Goal: Find specific page/section: Find specific page/section

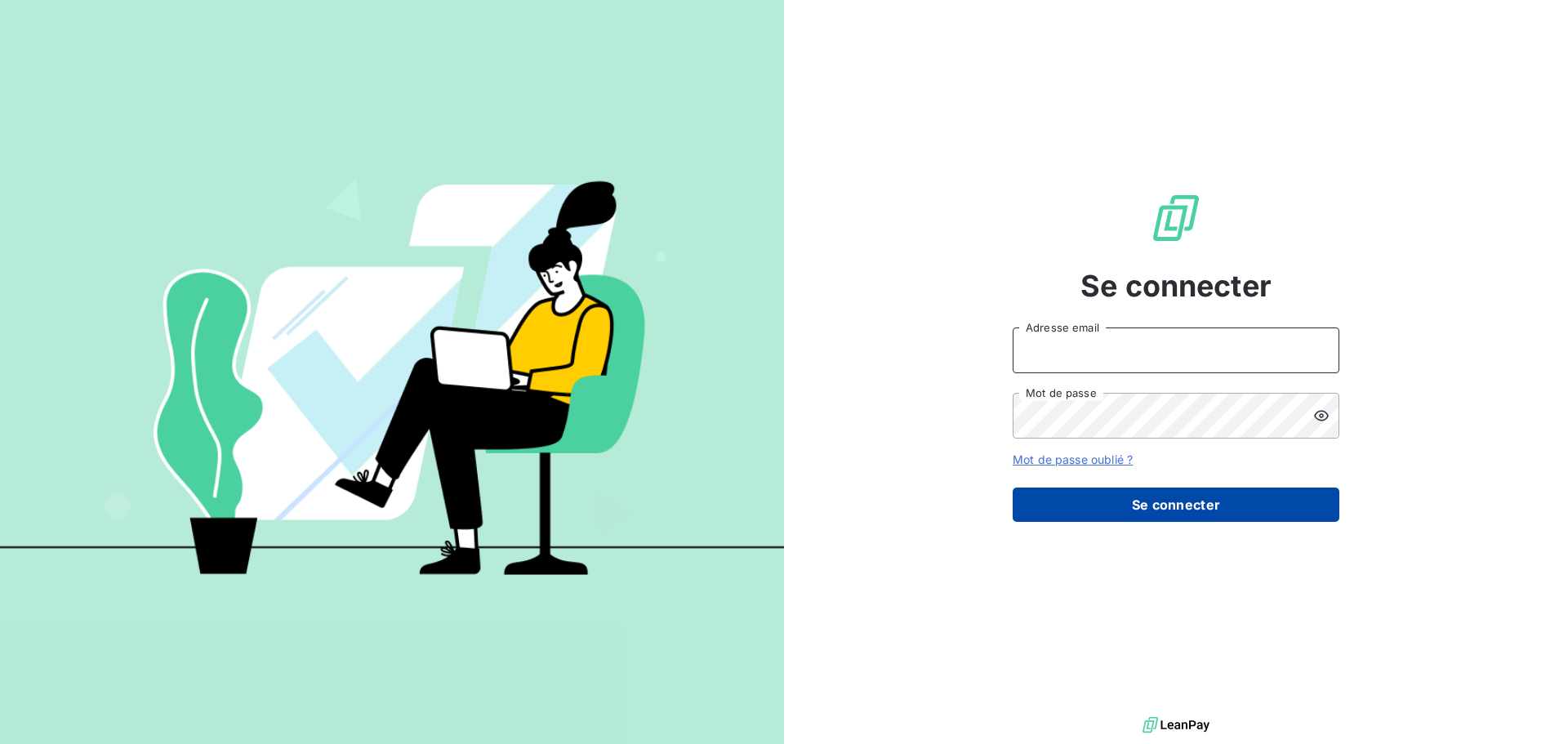
type input "[PERSON_NAME][EMAIL_ADDRESS][PERSON_NAME][DOMAIN_NAME]"
click at [1053, 497] on button "Se connecter" at bounding box center [1175, 504] width 326 height 35
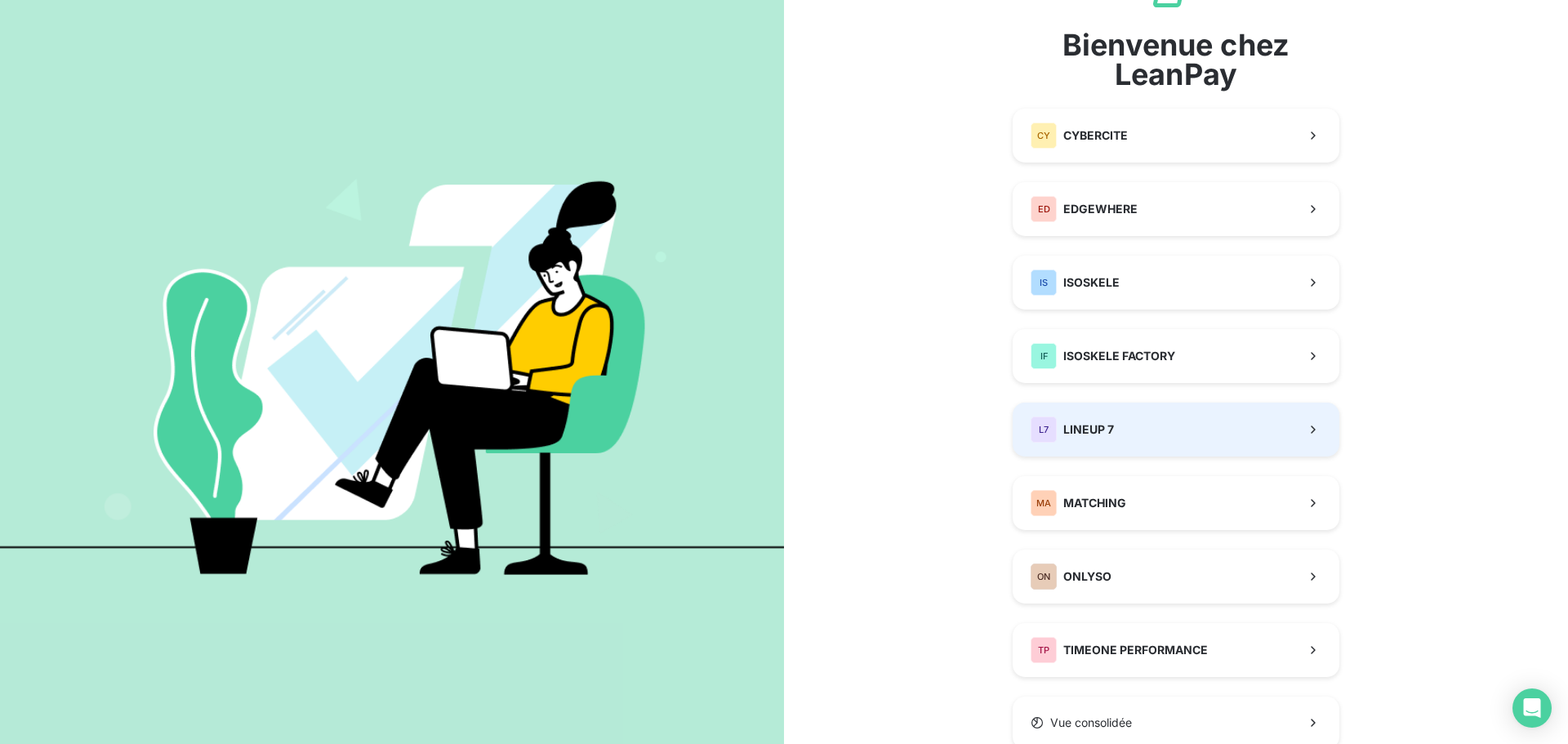
scroll to position [130, 0]
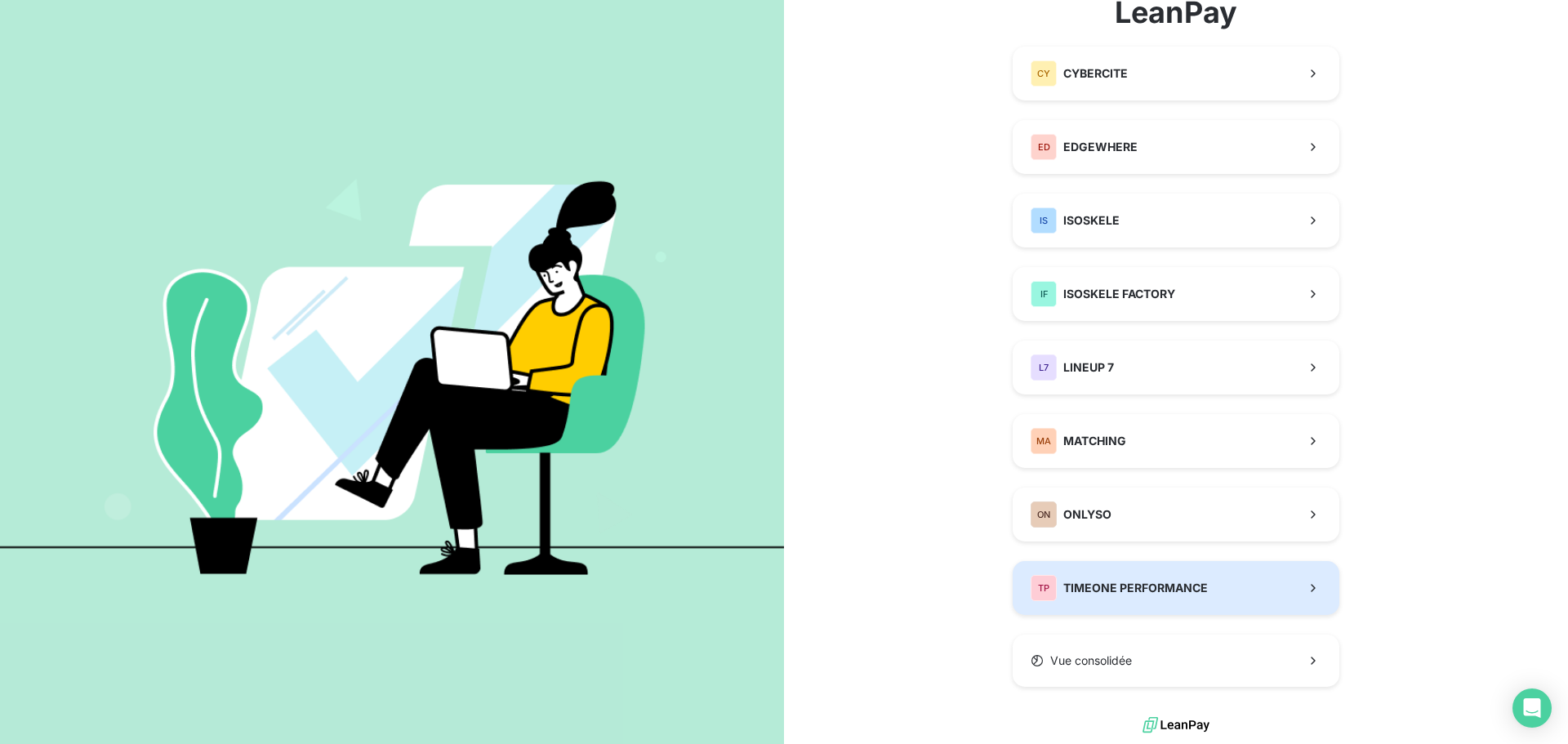
click at [1118, 588] on span "TIMEONE PERFORMANCE" at bounding box center [1135, 588] width 144 height 16
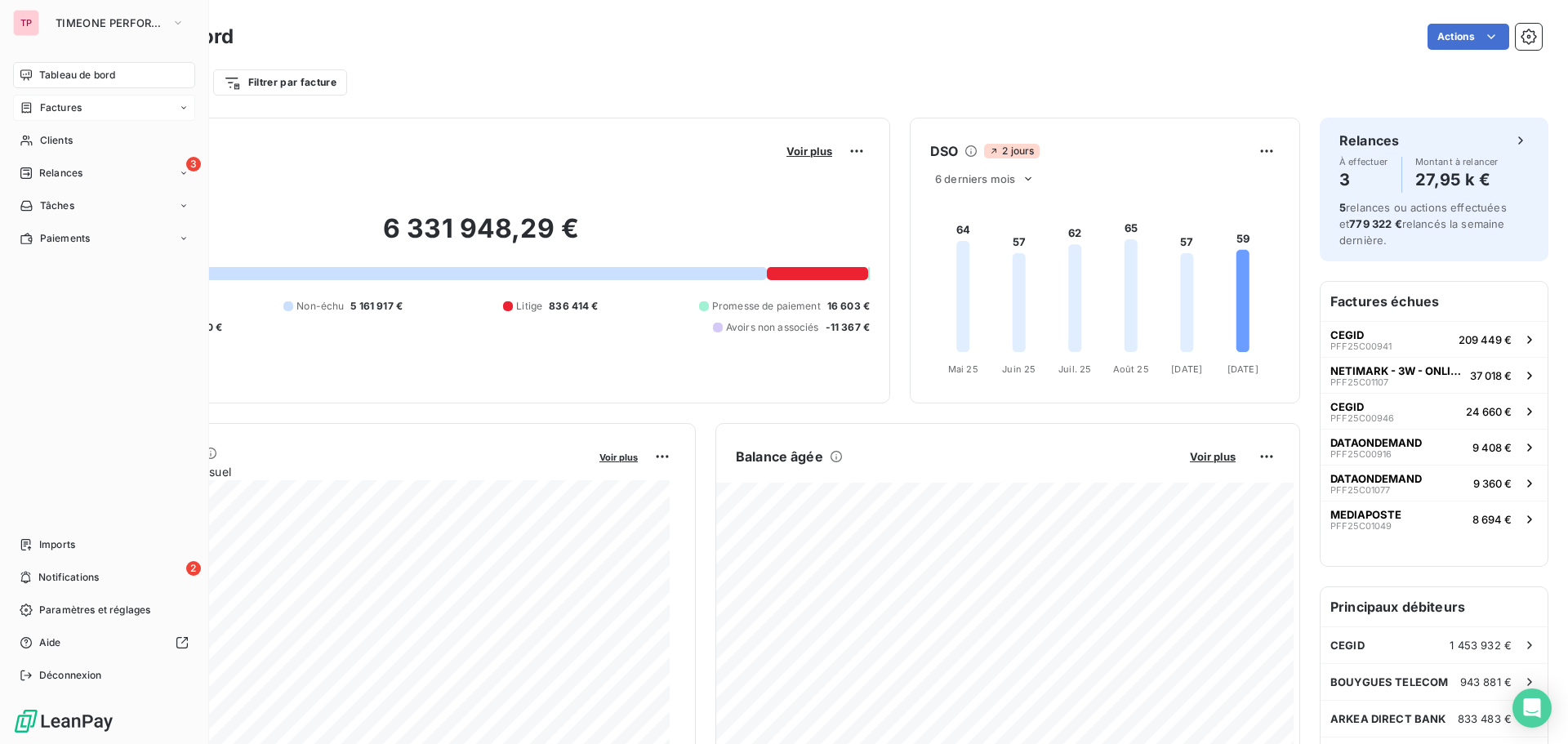
click at [67, 111] on span "Factures" at bounding box center [61, 108] width 41 height 15
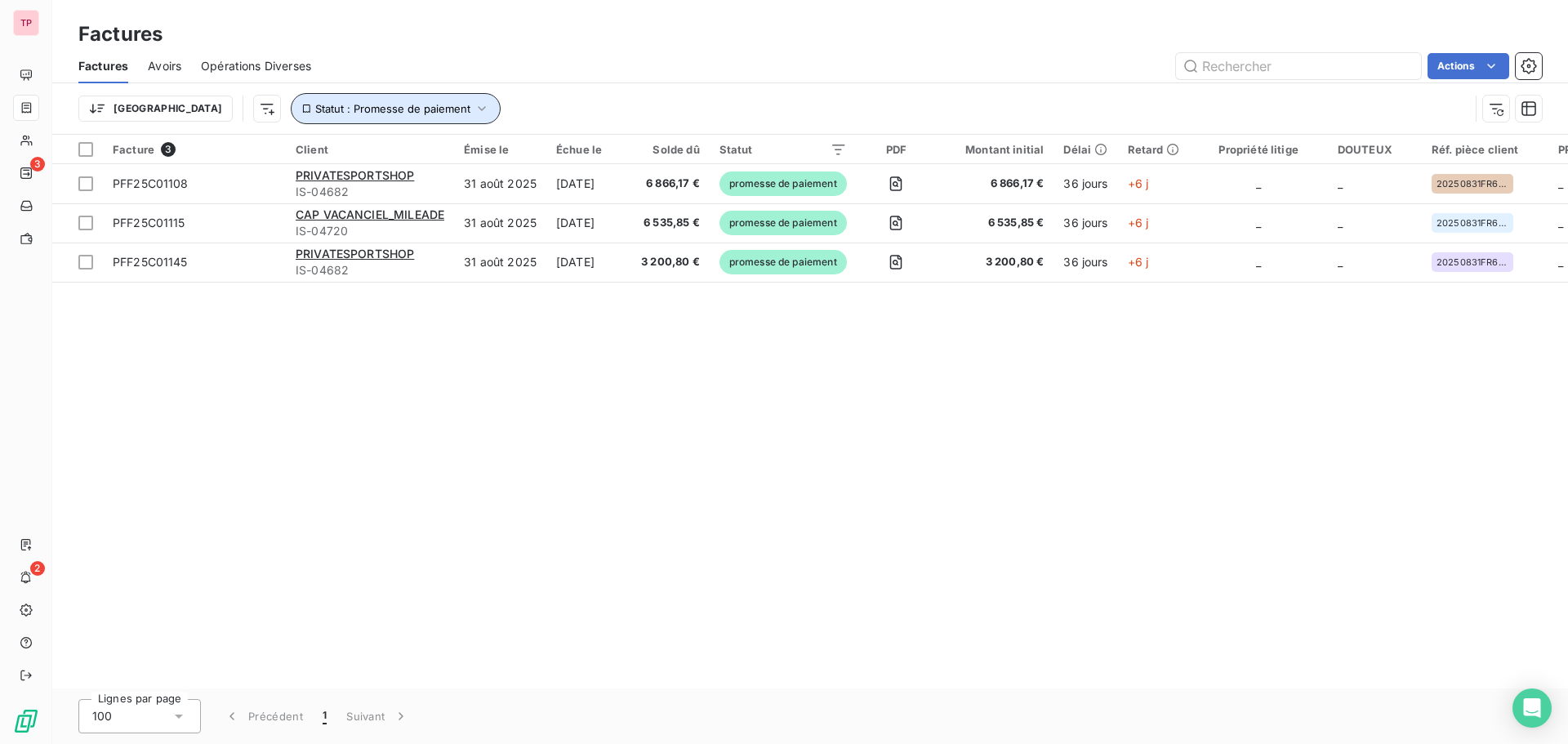
click at [383, 112] on button "Statut : Promesse de paiement" at bounding box center [396, 108] width 210 height 31
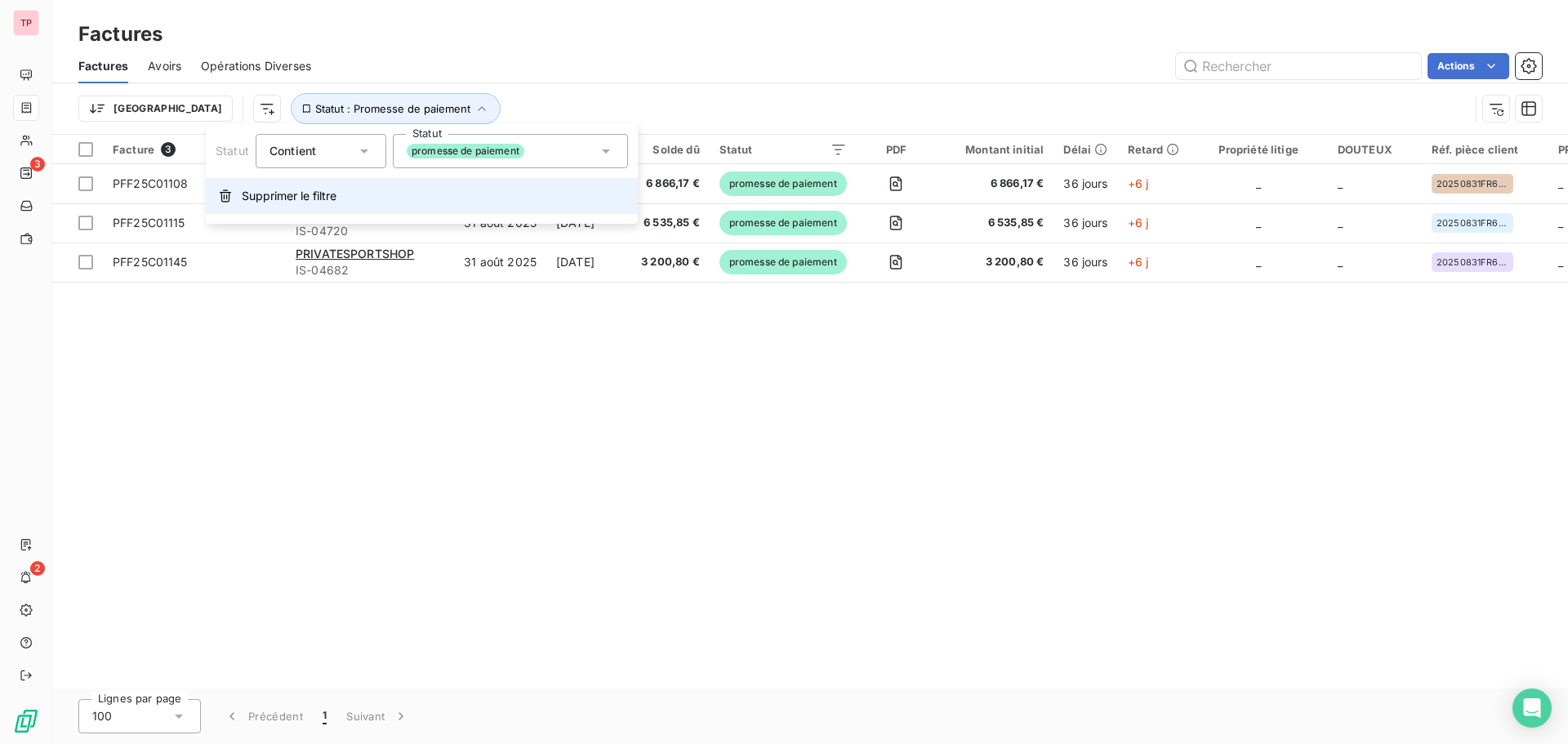
click at [326, 195] on span "Supprimer le filtre" at bounding box center [289, 195] width 95 height 16
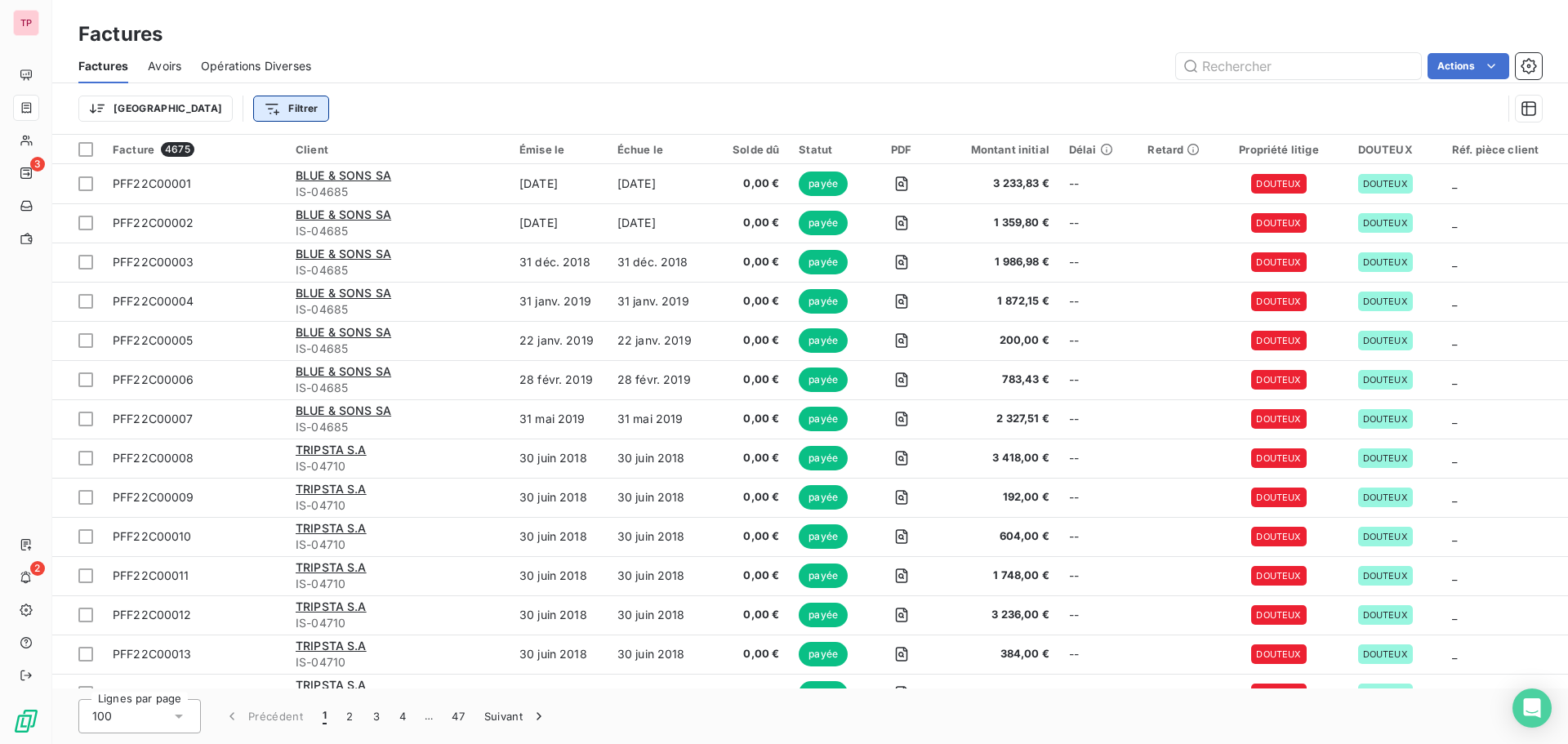
click at [206, 108] on html "TP 3 2 Factures Factures Avoirs Opérations Diverses Actions Trier Filtrer Factu…" at bounding box center [784, 372] width 1568 height 744
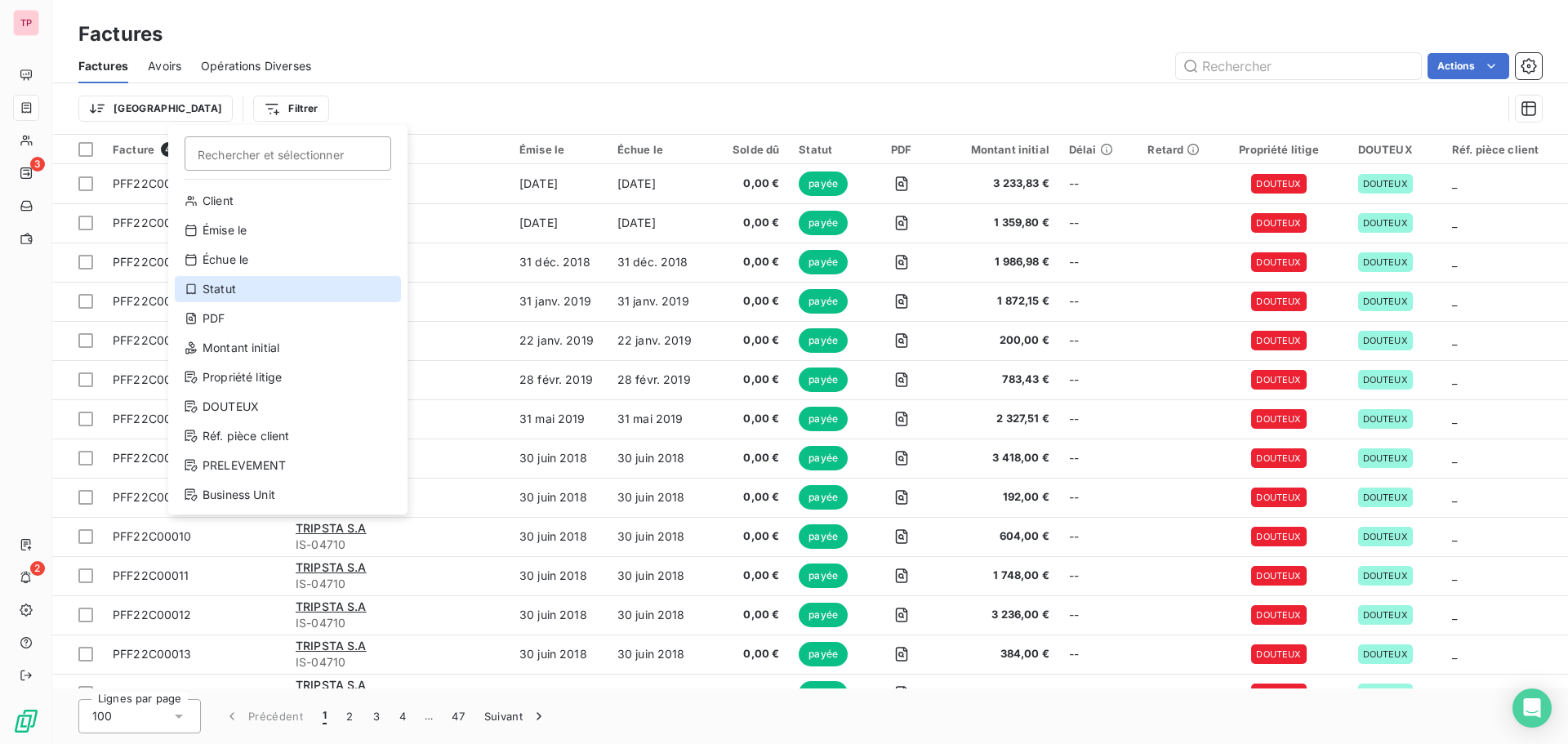
click at [236, 280] on div "Statut" at bounding box center [287, 289] width 226 height 26
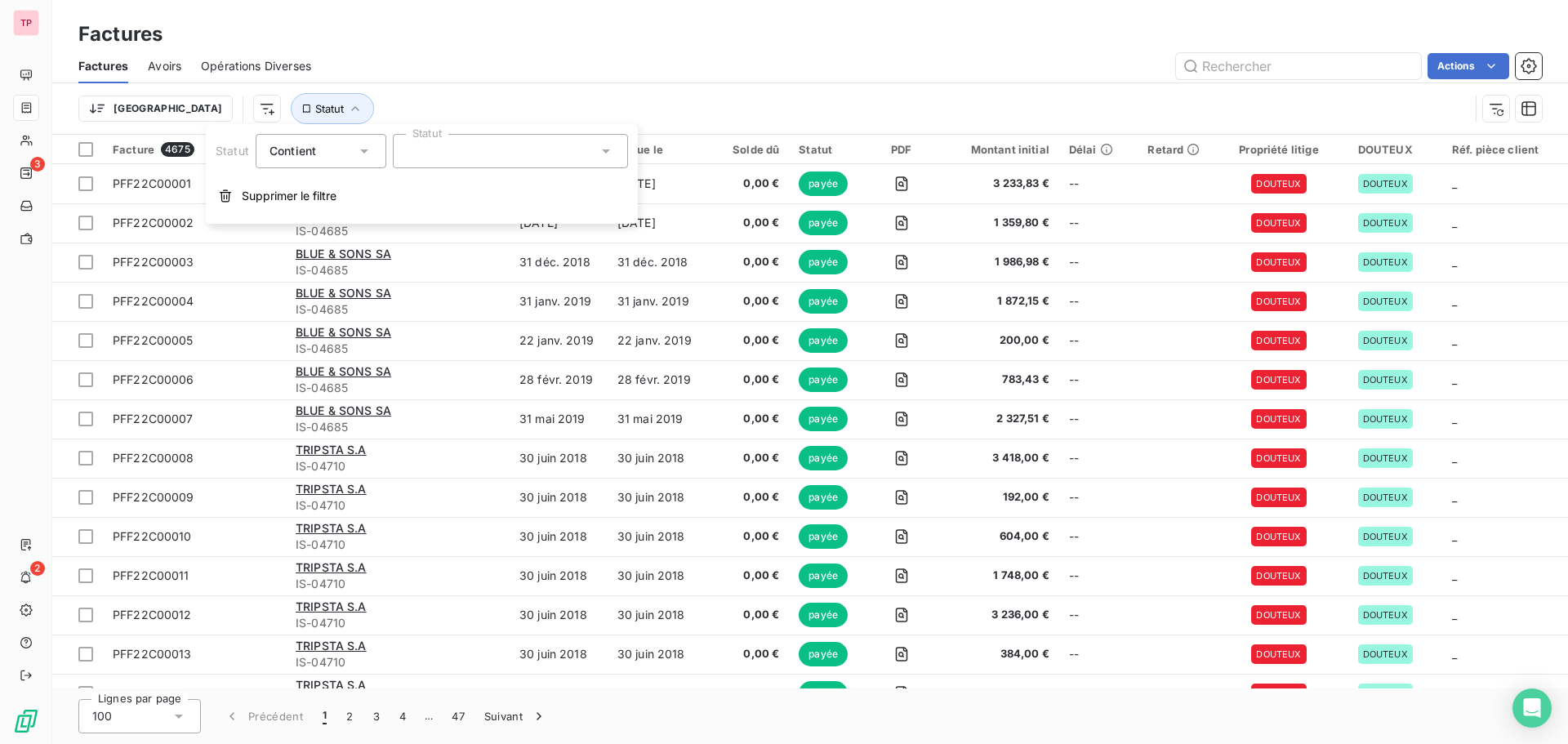
click at [418, 156] on div at bounding box center [510, 151] width 235 height 35
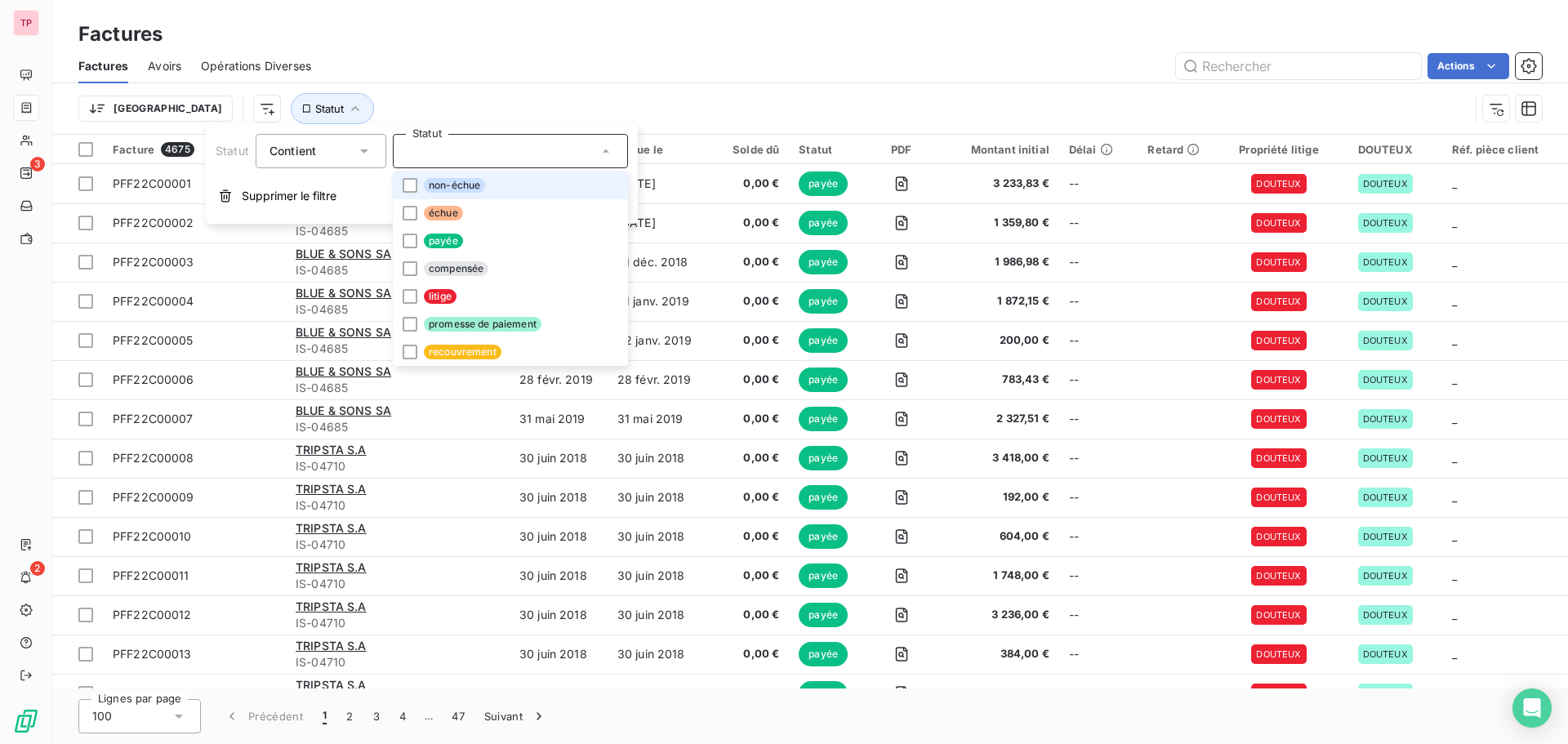
click at [427, 178] on span "non-échue" at bounding box center [454, 186] width 61 height 15
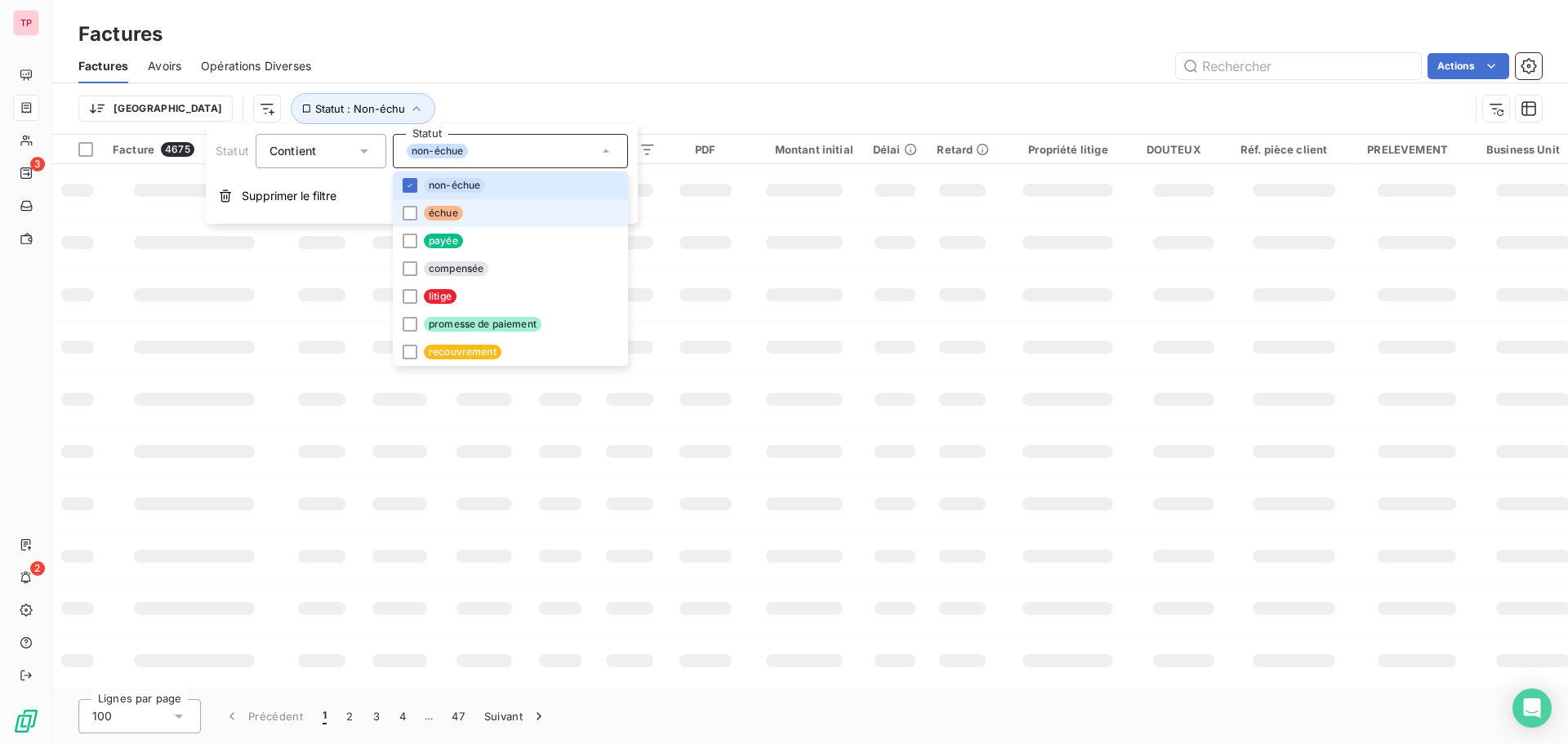
click at [426, 221] on li "échue" at bounding box center [510, 214] width 235 height 28
click at [430, 325] on span "promesse de paiement" at bounding box center [482, 324] width 117 height 15
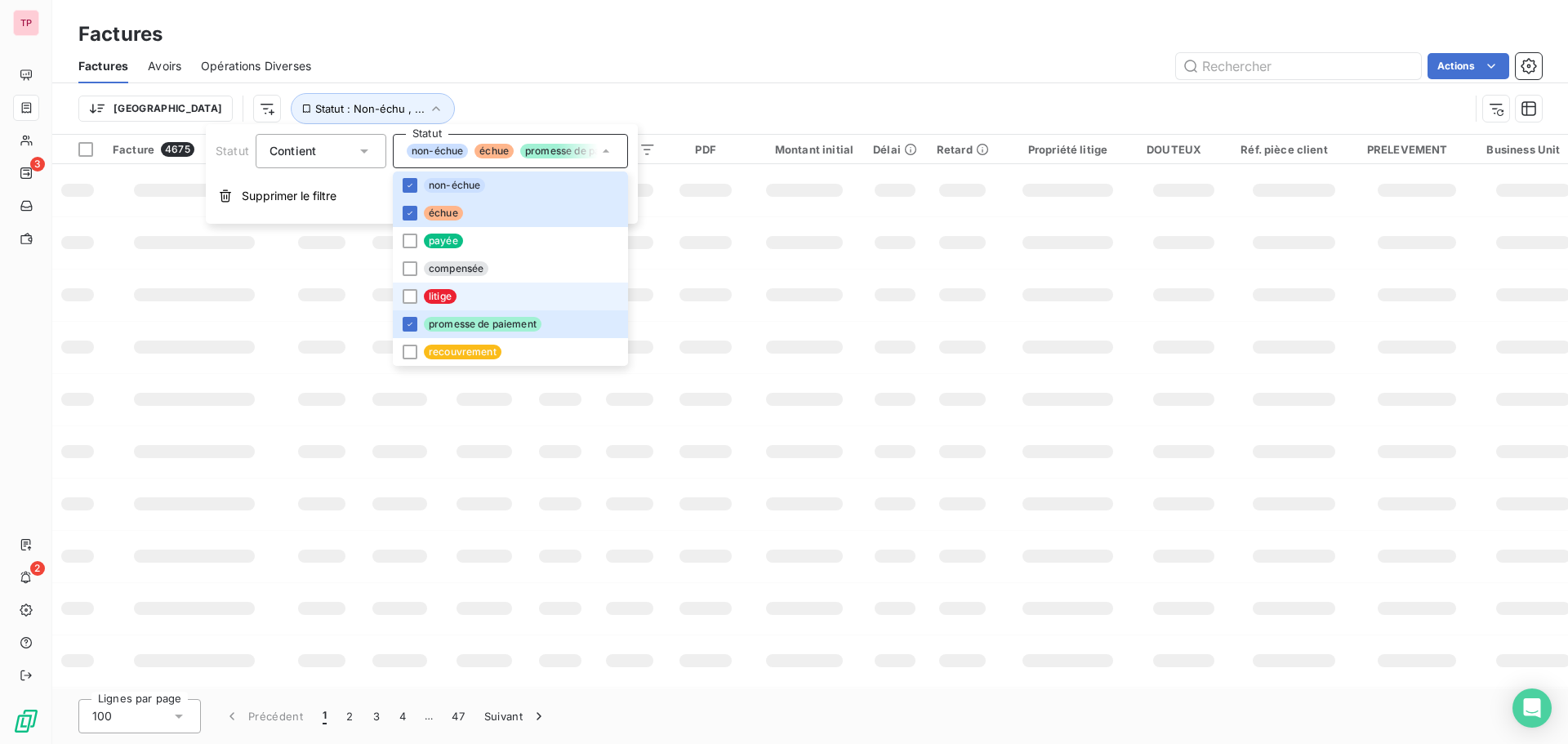
click at [426, 296] on span "litige" at bounding box center [440, 296] width 33 height 15
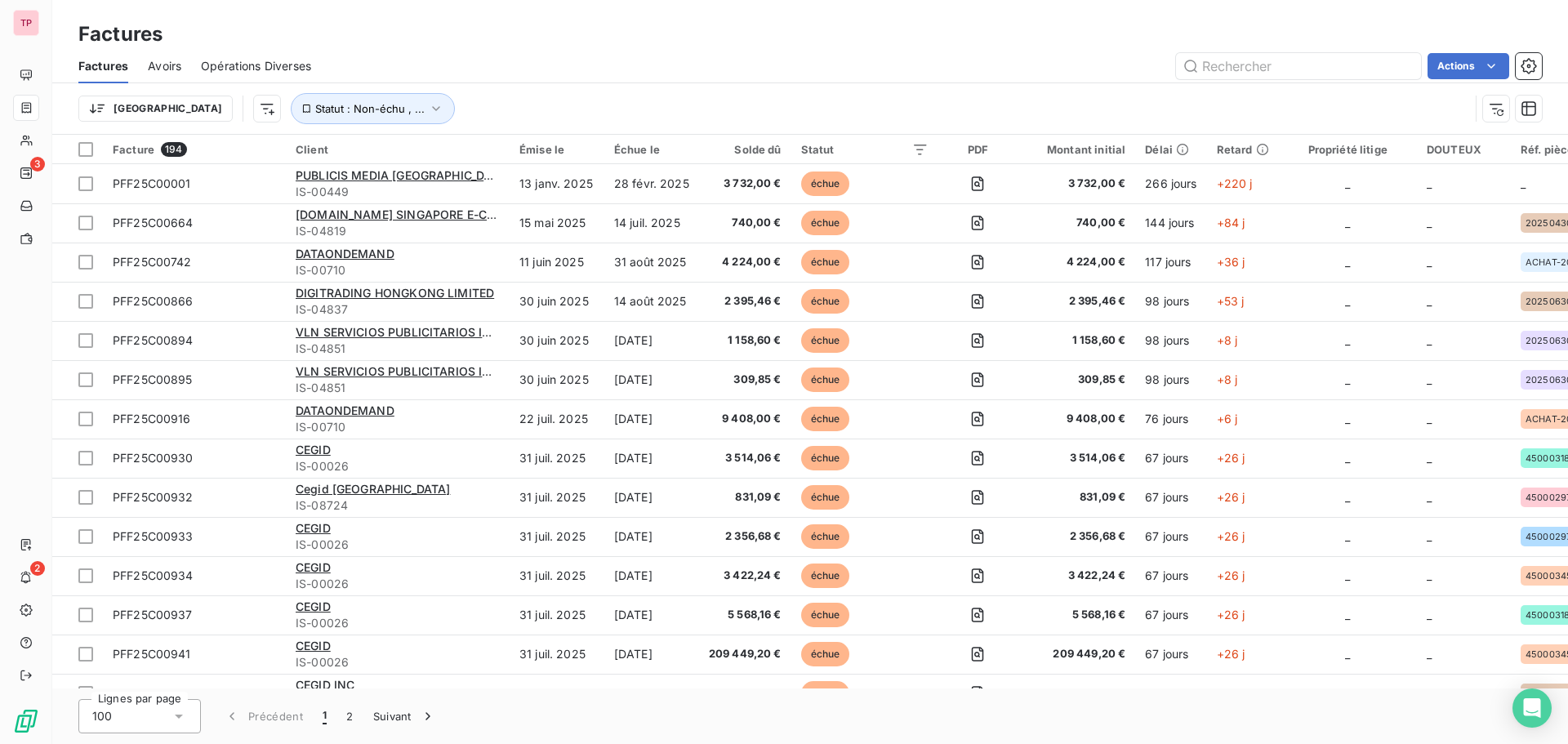
click at [509, 86] on div "Trier Statut : Non-échu , ..." at bounding box center [810, 109] width 1463 height 51
click at [183, 106] on html "TP 3 2 Factures Factures Avoirs Opérations Diverses Actions Trier Statut : Non-…" at bounding box center [784, 372] width 1568 height 744
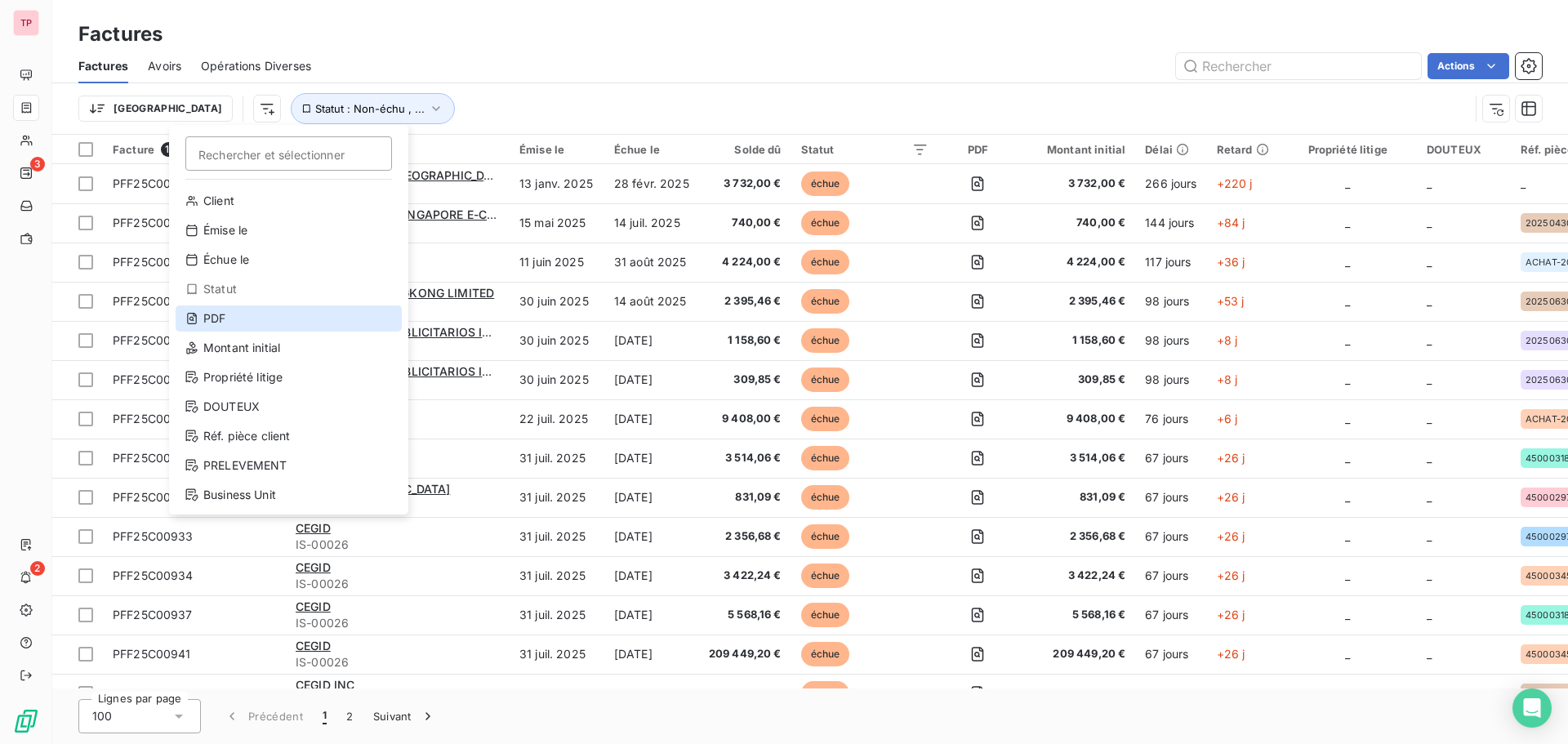
click at [237, 320] on div "PDF" at bounding box center [288, 319] width 226 height 26
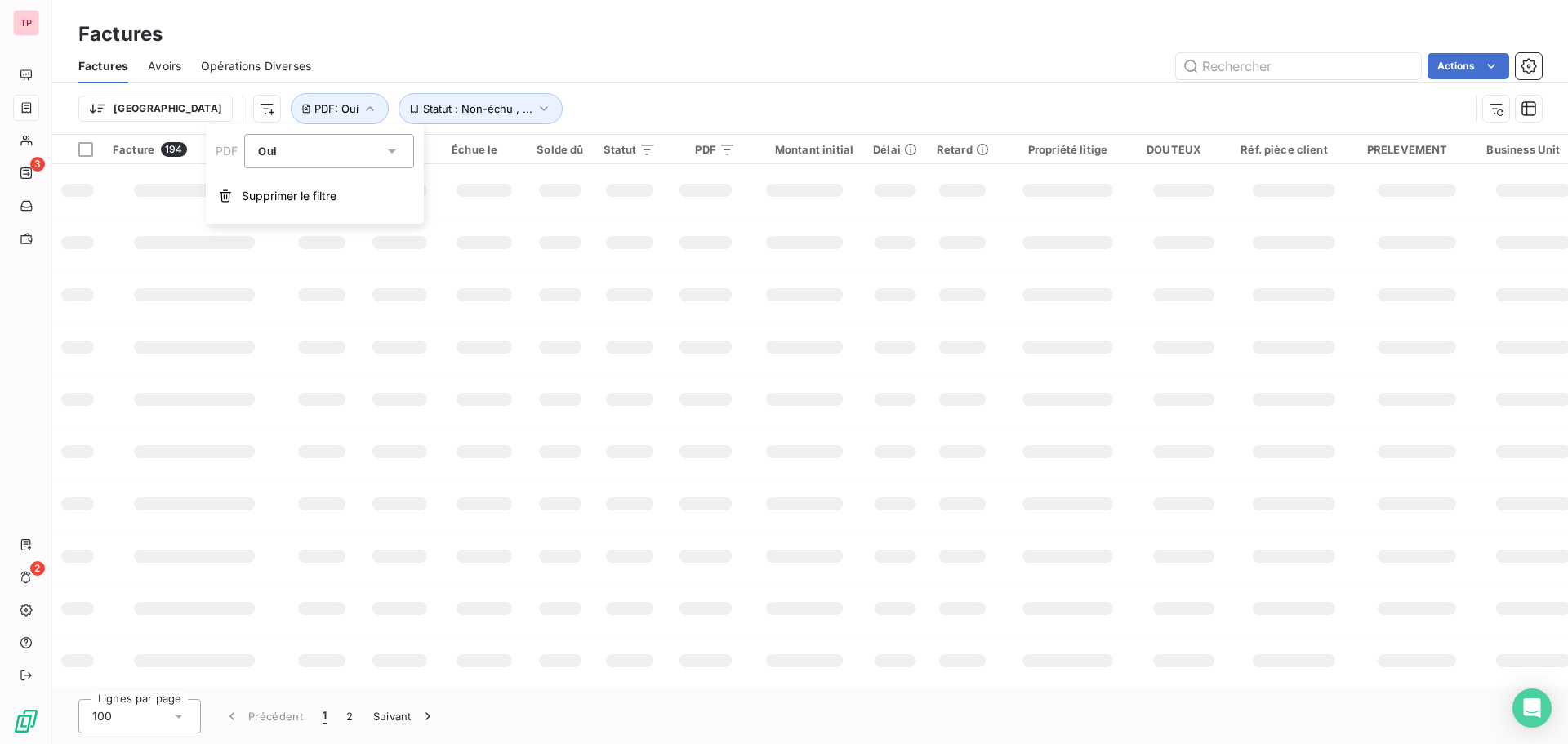
click at [285, 149] on div "Oui" at bounding box center [321, 151] width 126 height 22
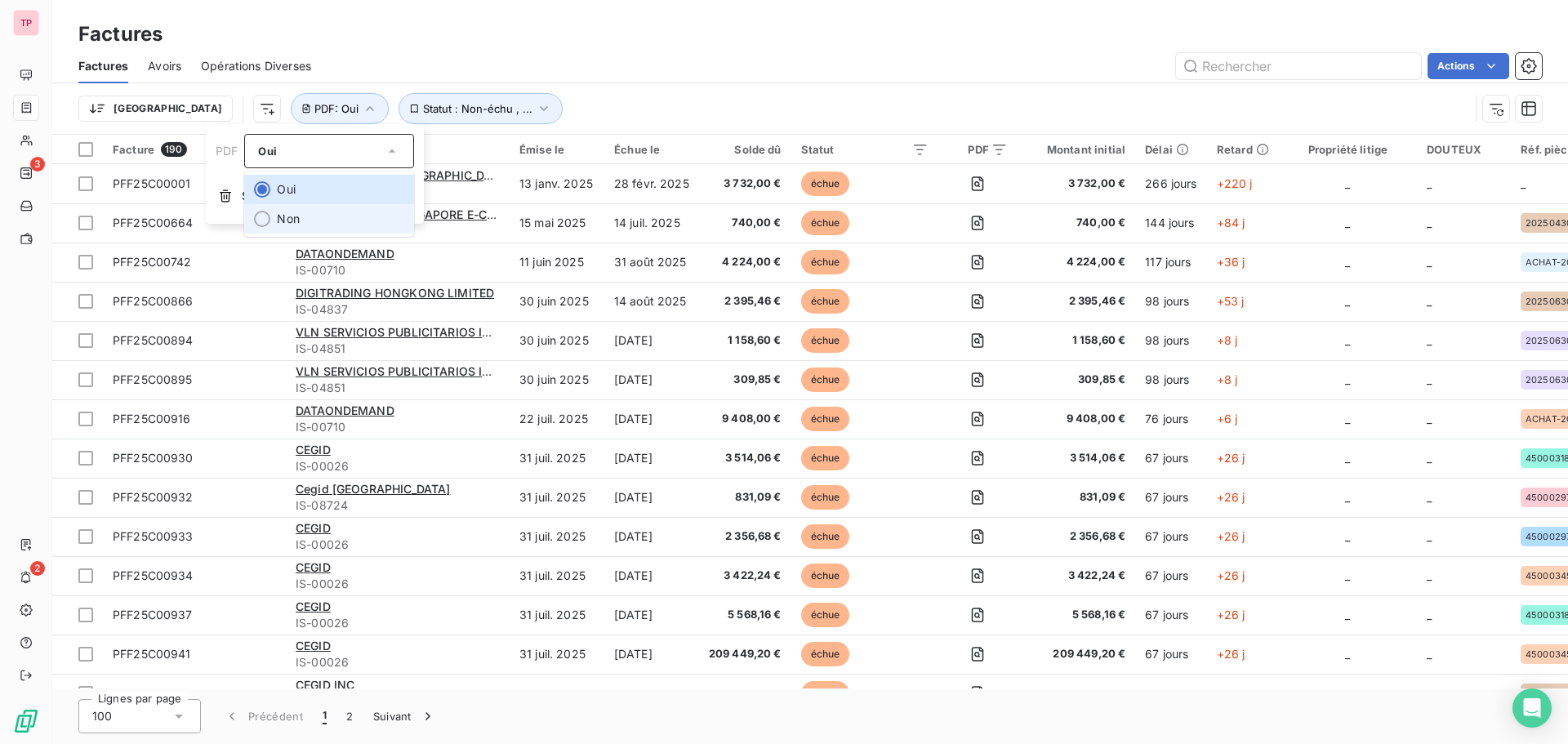
click at [294, 211] on li "Non" at bounding box center [328, 218] width 170 height 29
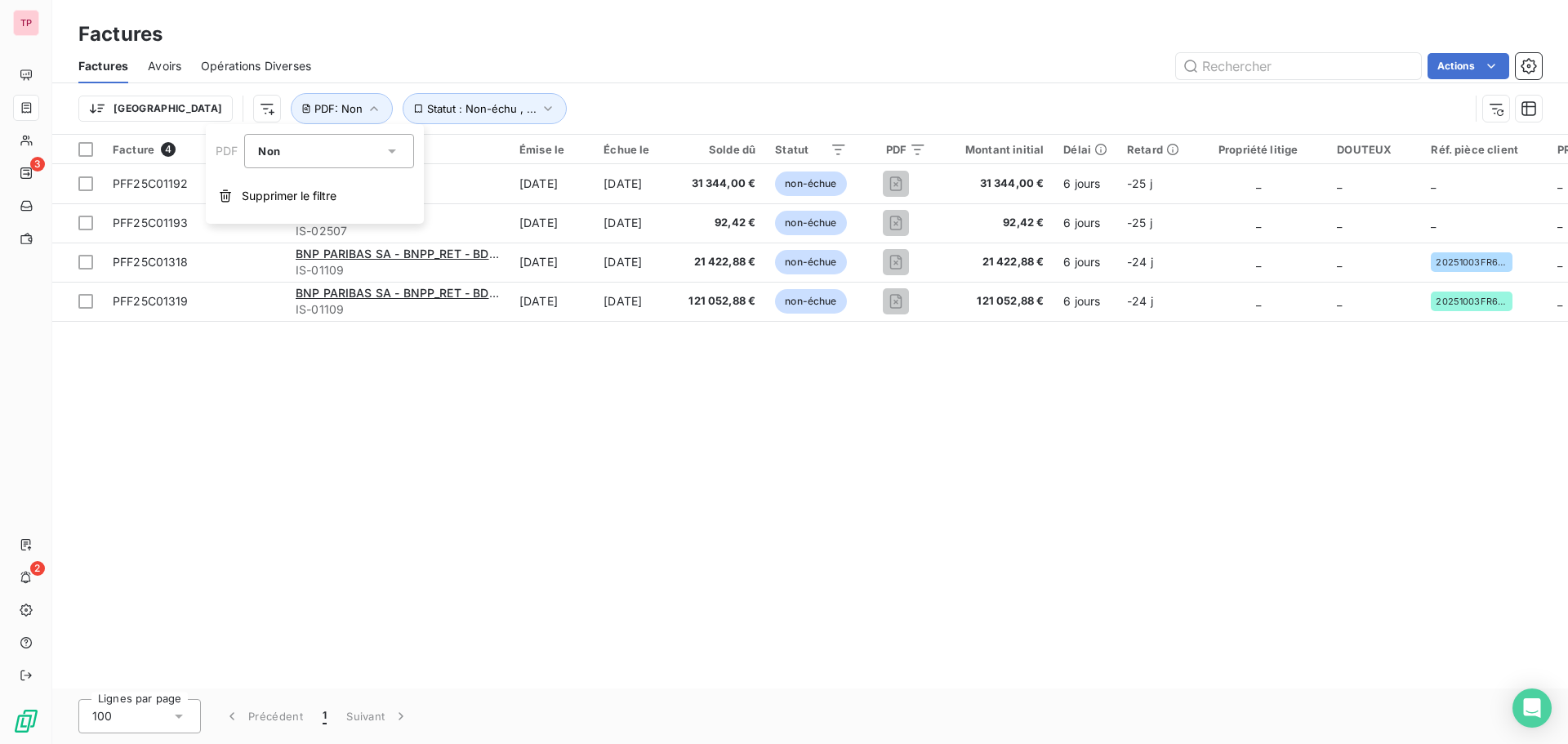
click at [544, 79] on div "Actions" at bounding box center [936, 67] width 1211 height 26
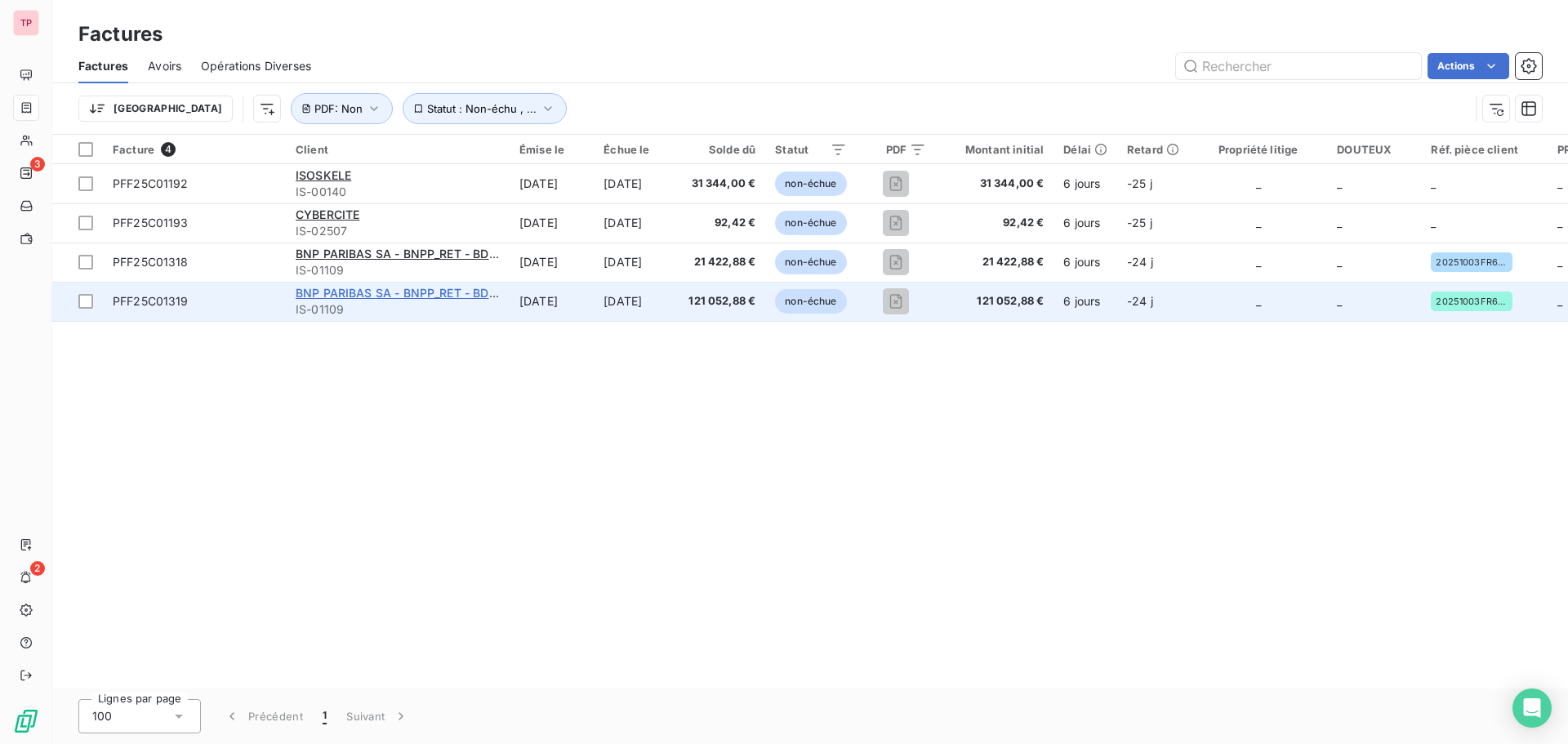
click at [409, 298] on span "BNP PARIBAS SA - BNPP_RET - BDDF RETAIL" at bounding box center [420, 292] width 250 height 14
click at [332, 299] on span "BNP PARIBAS SA - BNPP_RET - BDDF RETAIL" at bounding box center [420, 292] width 250 height 14
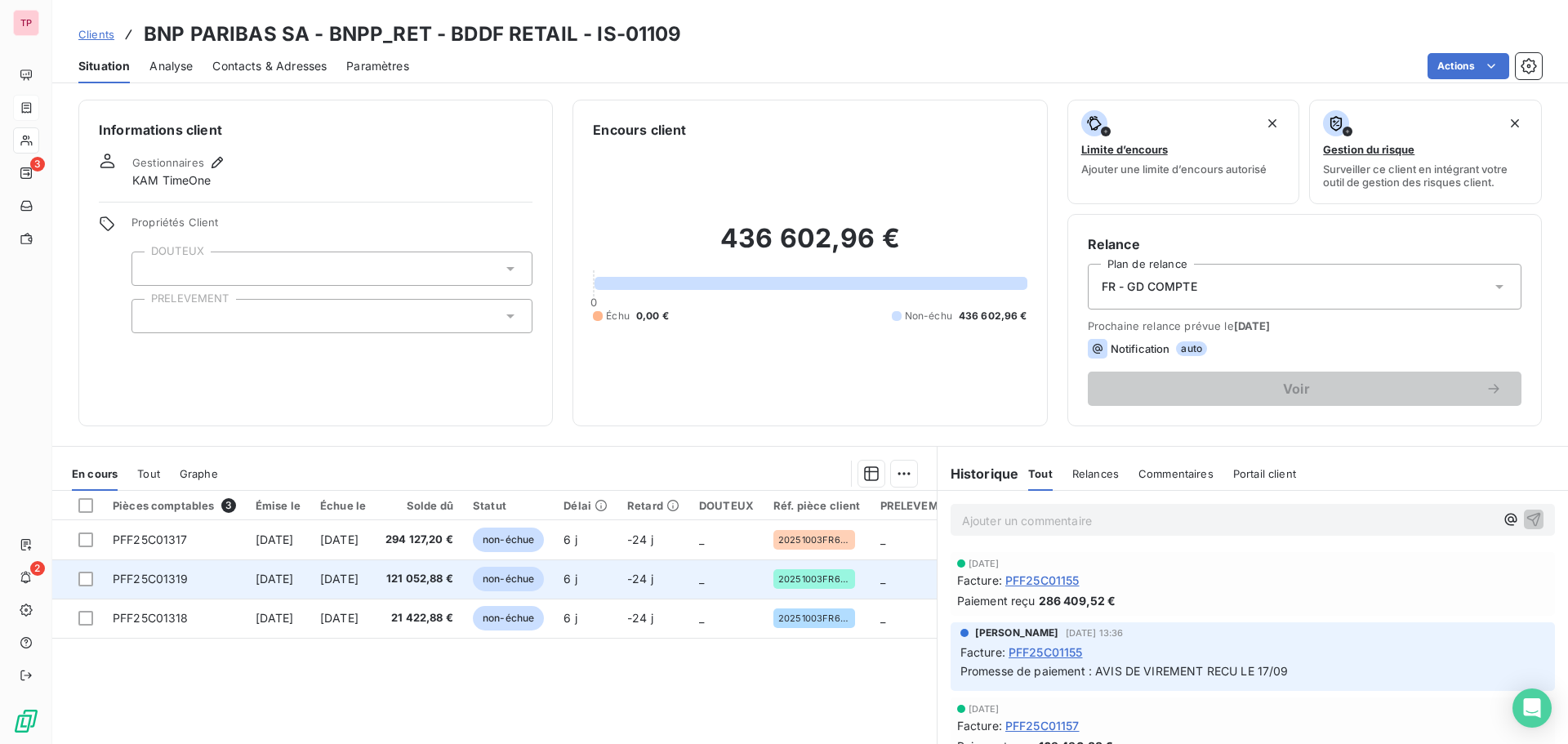
click at [453, 582] on span "121 052,88 €" at bounding box center [419, 578] width 67 height 16
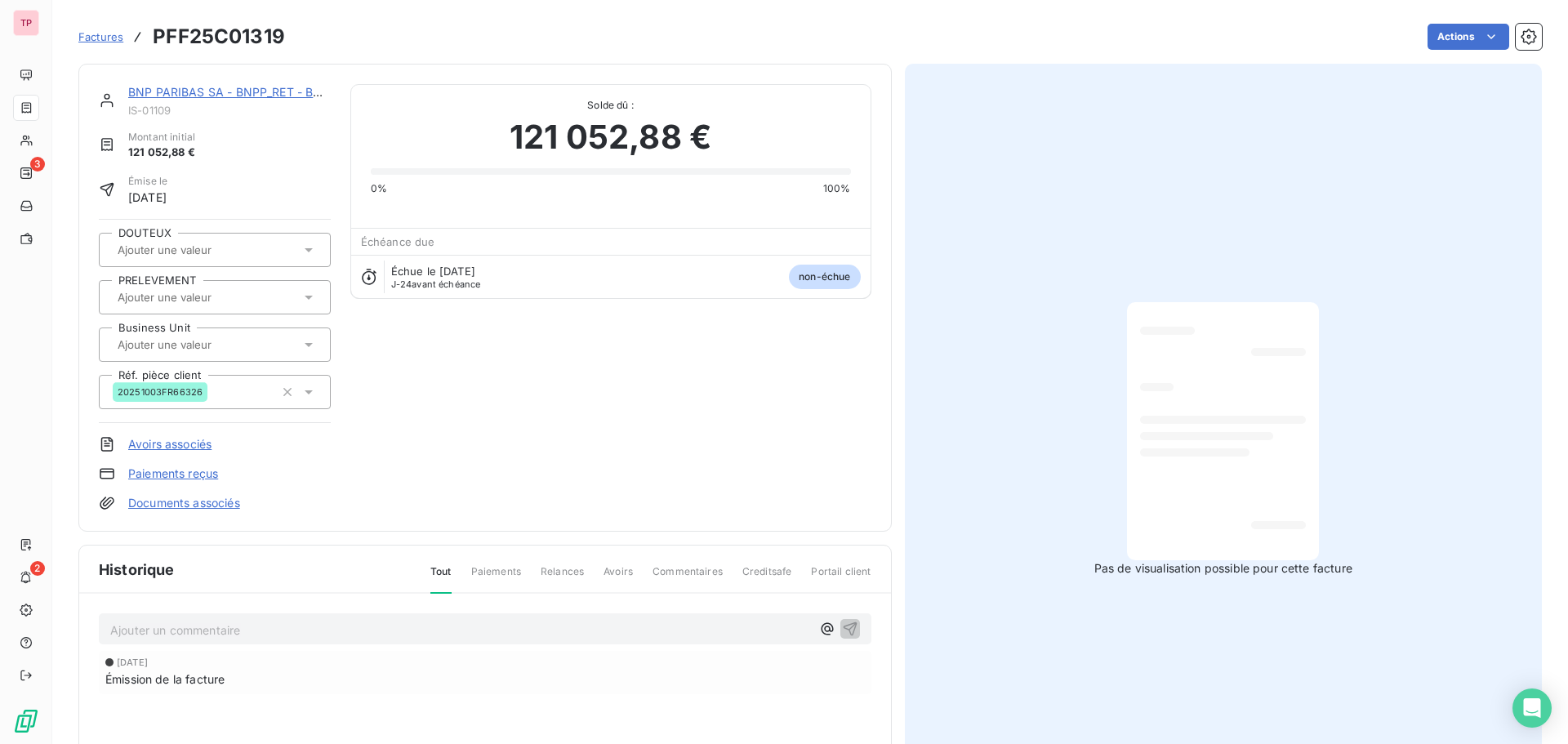
click at [246, 41] on h3 "PFF25C01319" at bounding box center [218, 37] width 132 height 29
copy h3 "PFF25C01319"
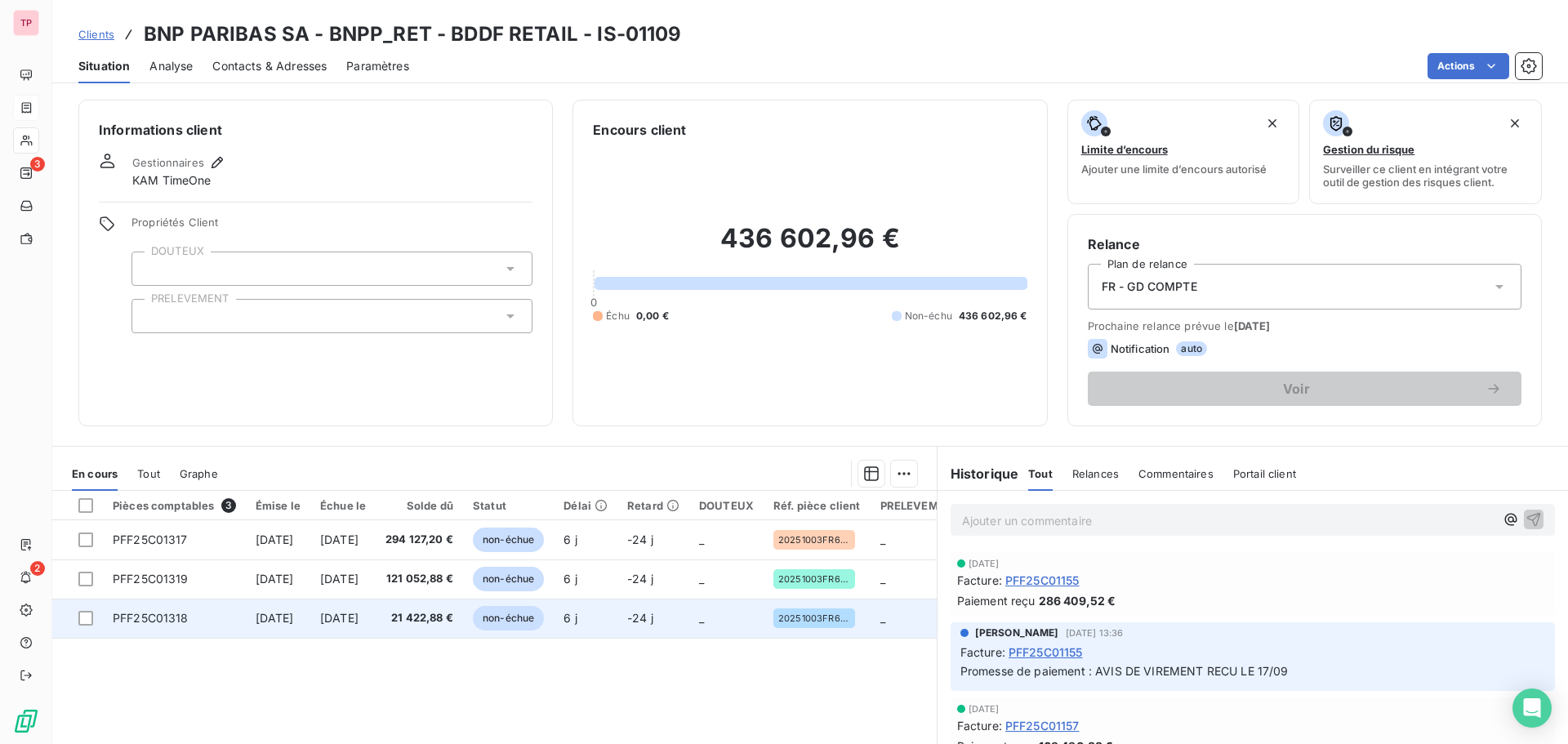
click at [294, 613] on span "[DATE]" at bounding box center [275, 618] width 38 height 14
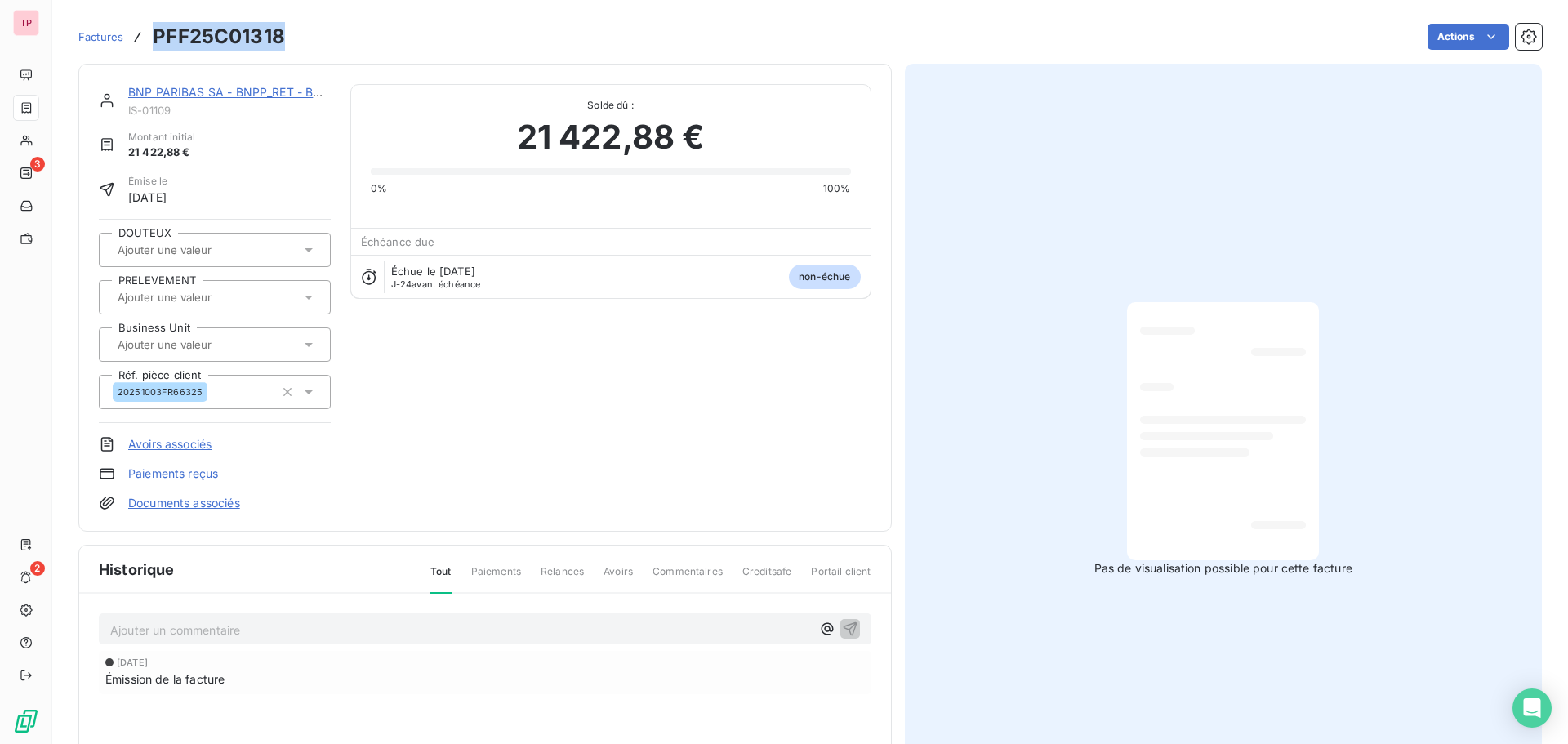
drag, startPoint x: 286, startPoint y: 37, endPoint x: 138, endPoint y: 40, distance: 148.0
click at [138, 40] on div "Factures PFF25C01318 Actions" at bounding box center [810, 37] width 1463 height 35
copy h3 "PFF25C01318"
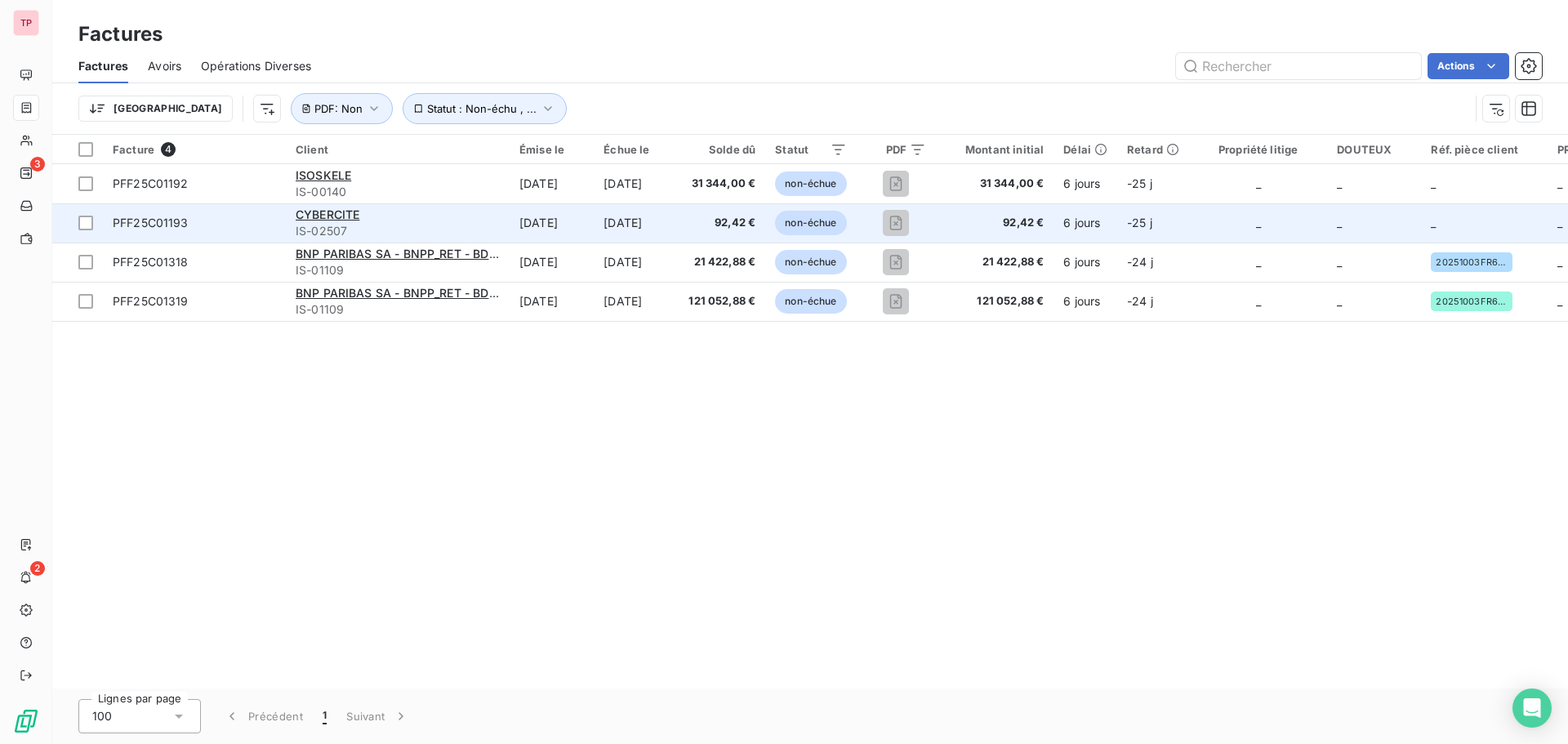
click at [314, 222] on div "CYBERCITE" at bounding box center [397, 214] width 204 height 16
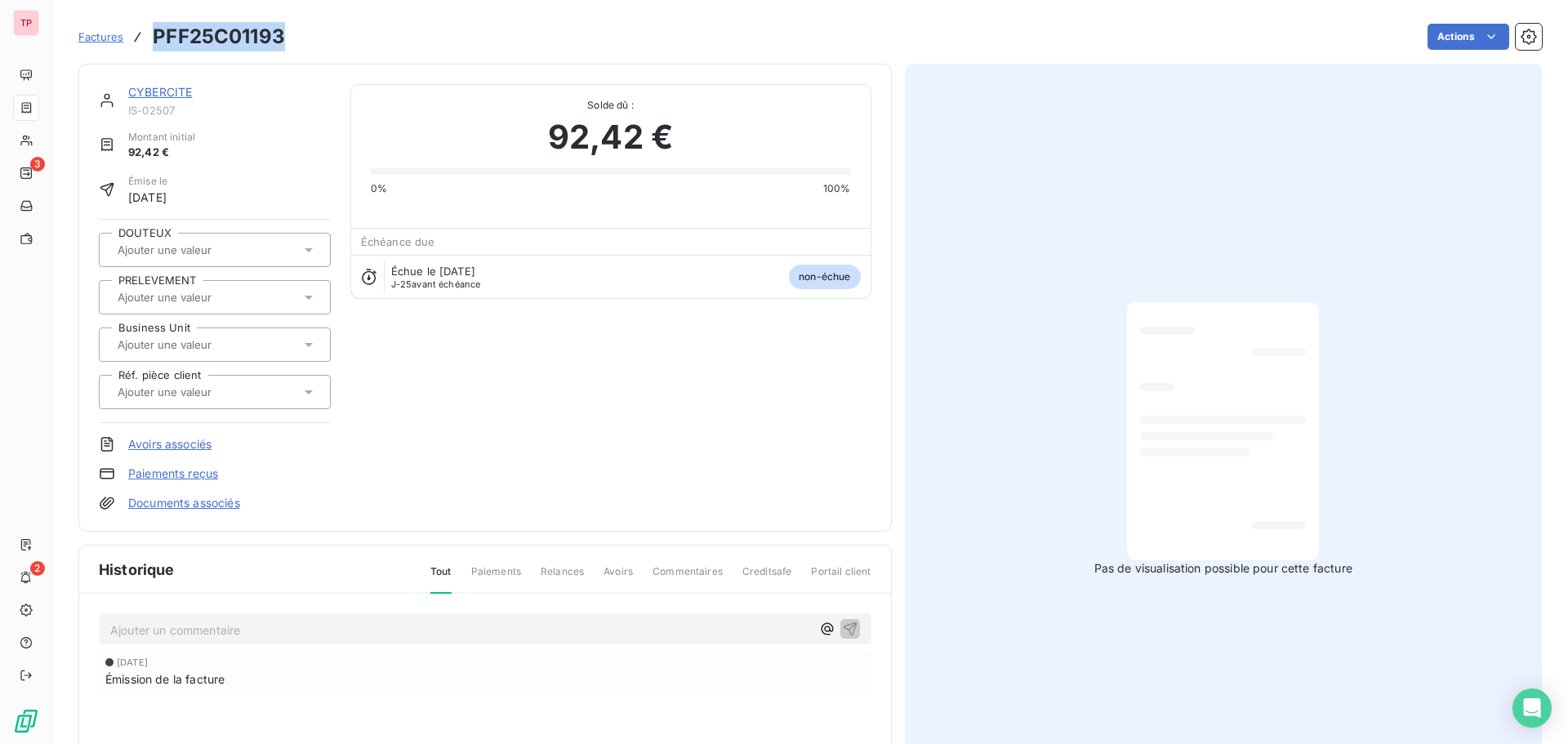
drag, startPoint x: 291, startPoint y: 39, endPoint x: 157, endPoint y: 35, distance: 134.1
click at [157, 35] on div "Factures PFF25C01193 Actions" at bounding box center [810, 37] width 1463 height 35
copy h3 "PFF25C01193"
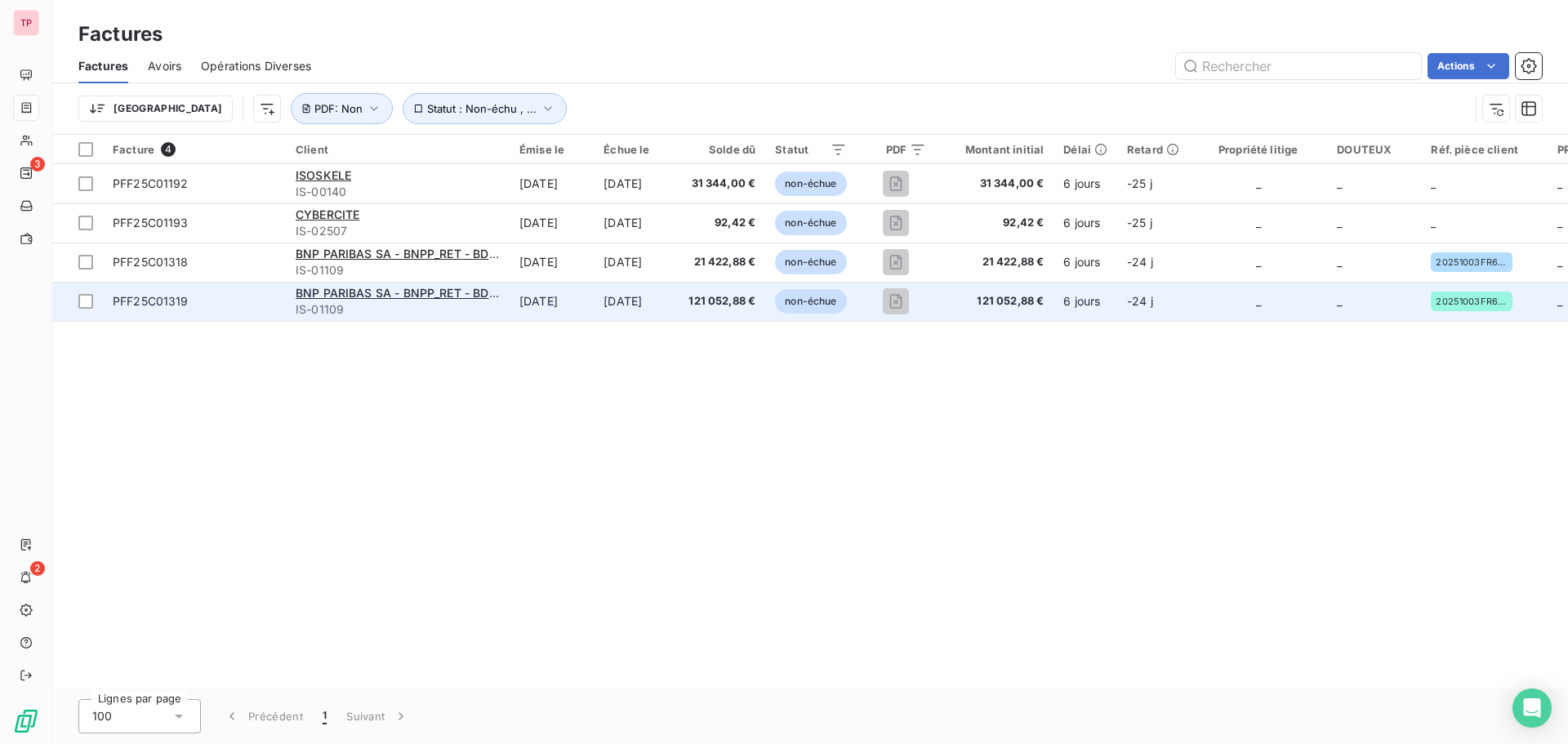
click at [183, 302] on span "PFF25C01319" at bounding box center [150, 301] width 76 height 14
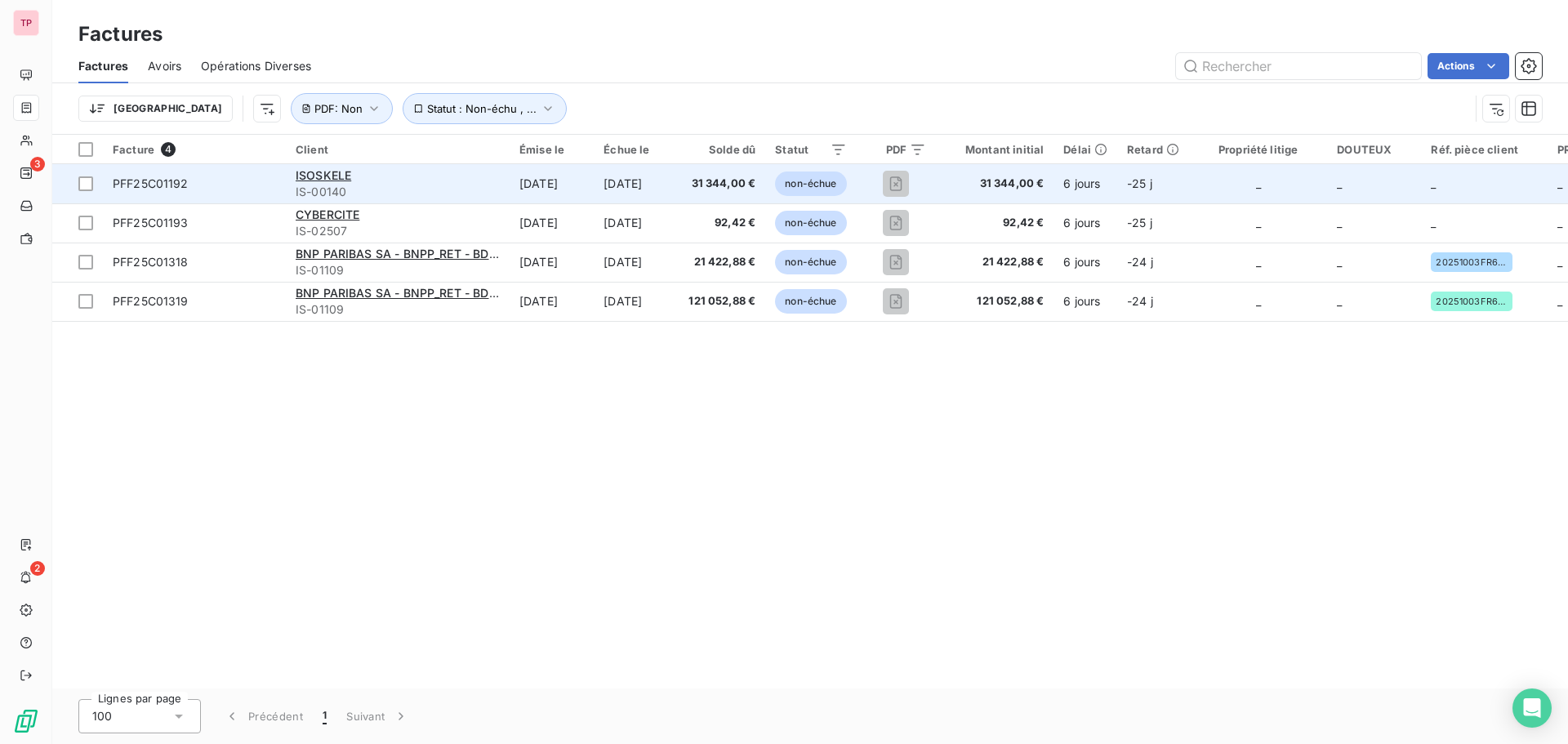
click at [176, 189] on span "PFF25C01192" at bounding box center [150, 183] width 76 height 14
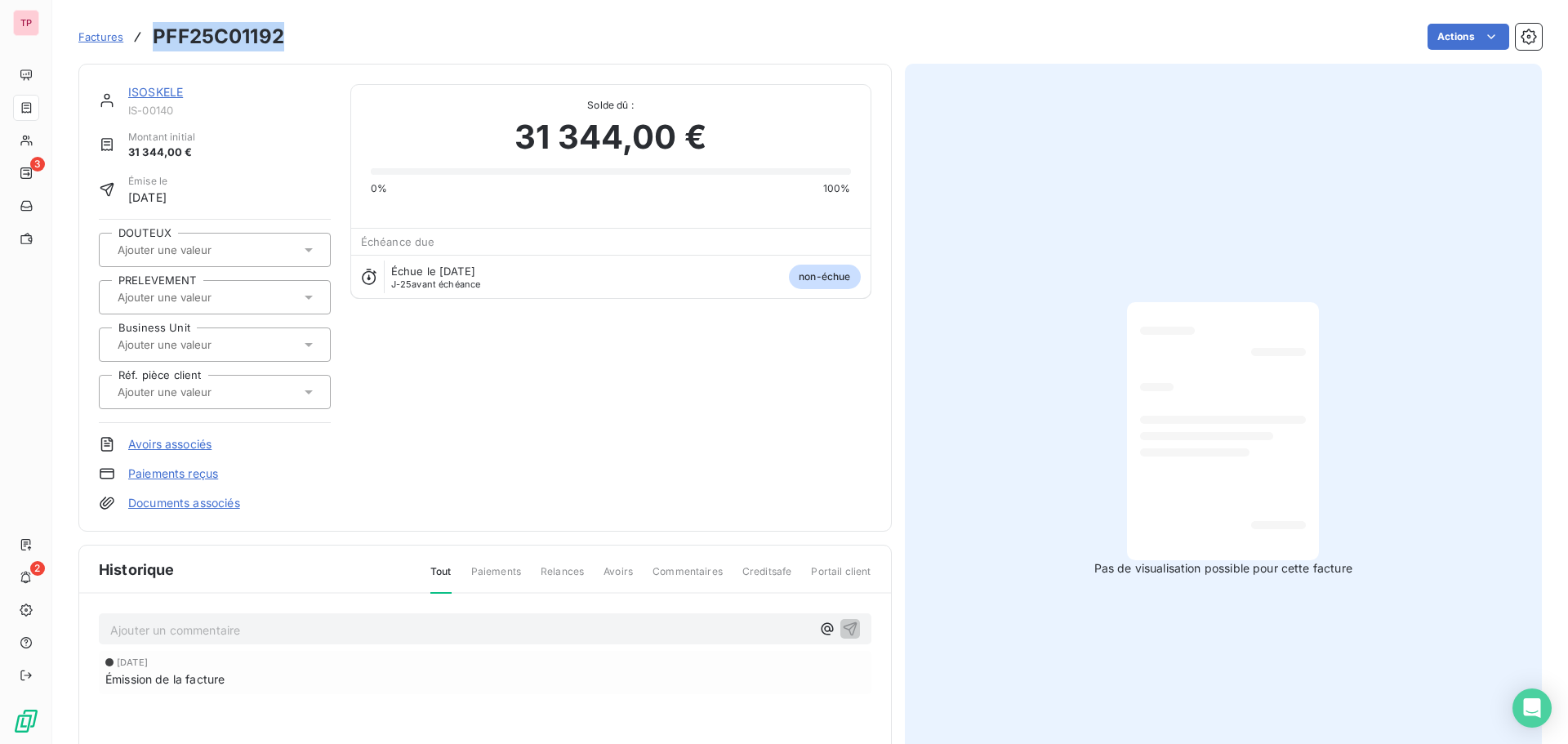
drag, startPoint x: 288, startPoint y: 40, endPoint x: 151, endPoint y: 44, distance: 137.1
click at [151, 44] on div "Factures PFF25C01192 Actions" at bounding box center [810, 37] width 1463 height 35
copy h3 "PFF25C01192"
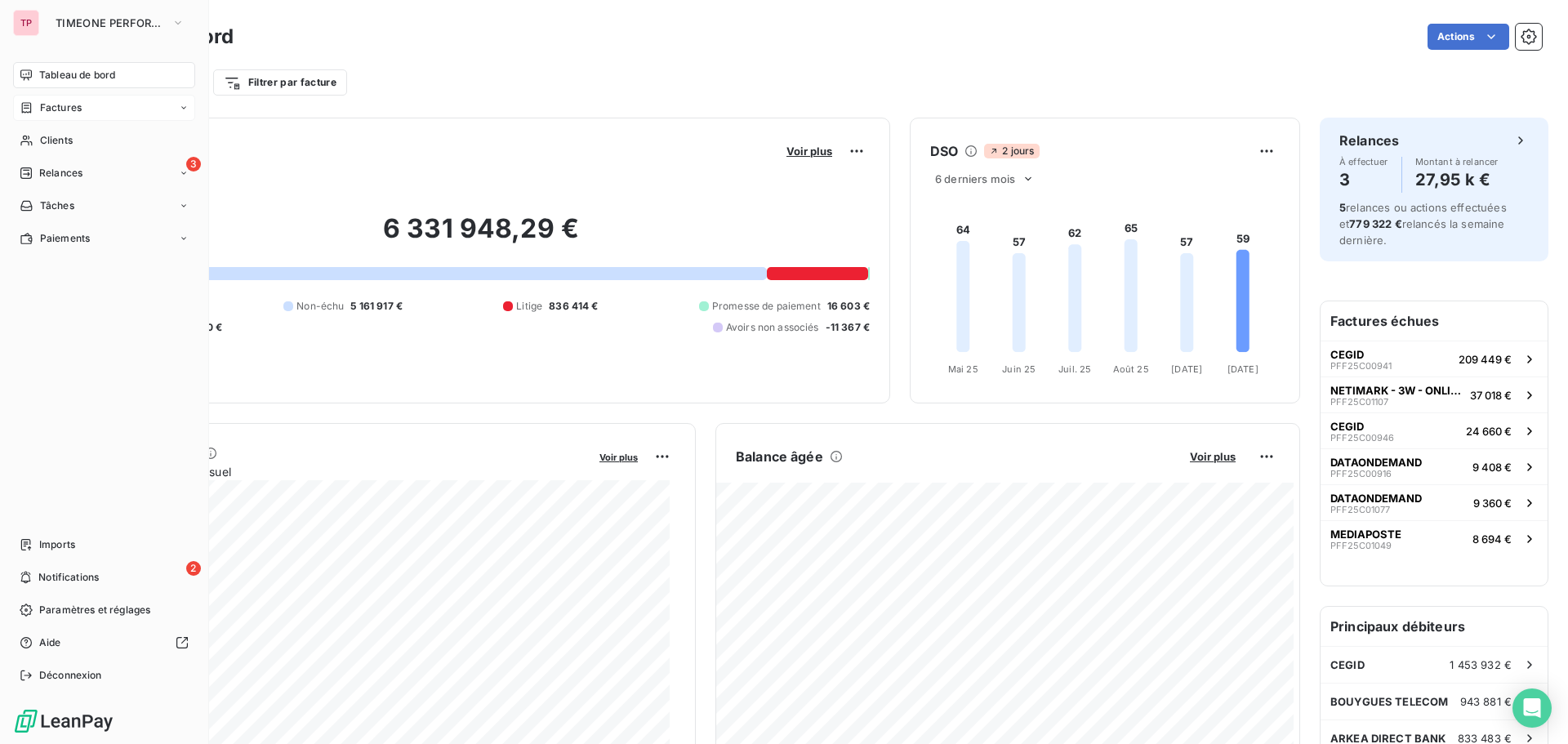
click at [49, 115] on div "Factures" at bounding box center [104, 108] width 182 height 26
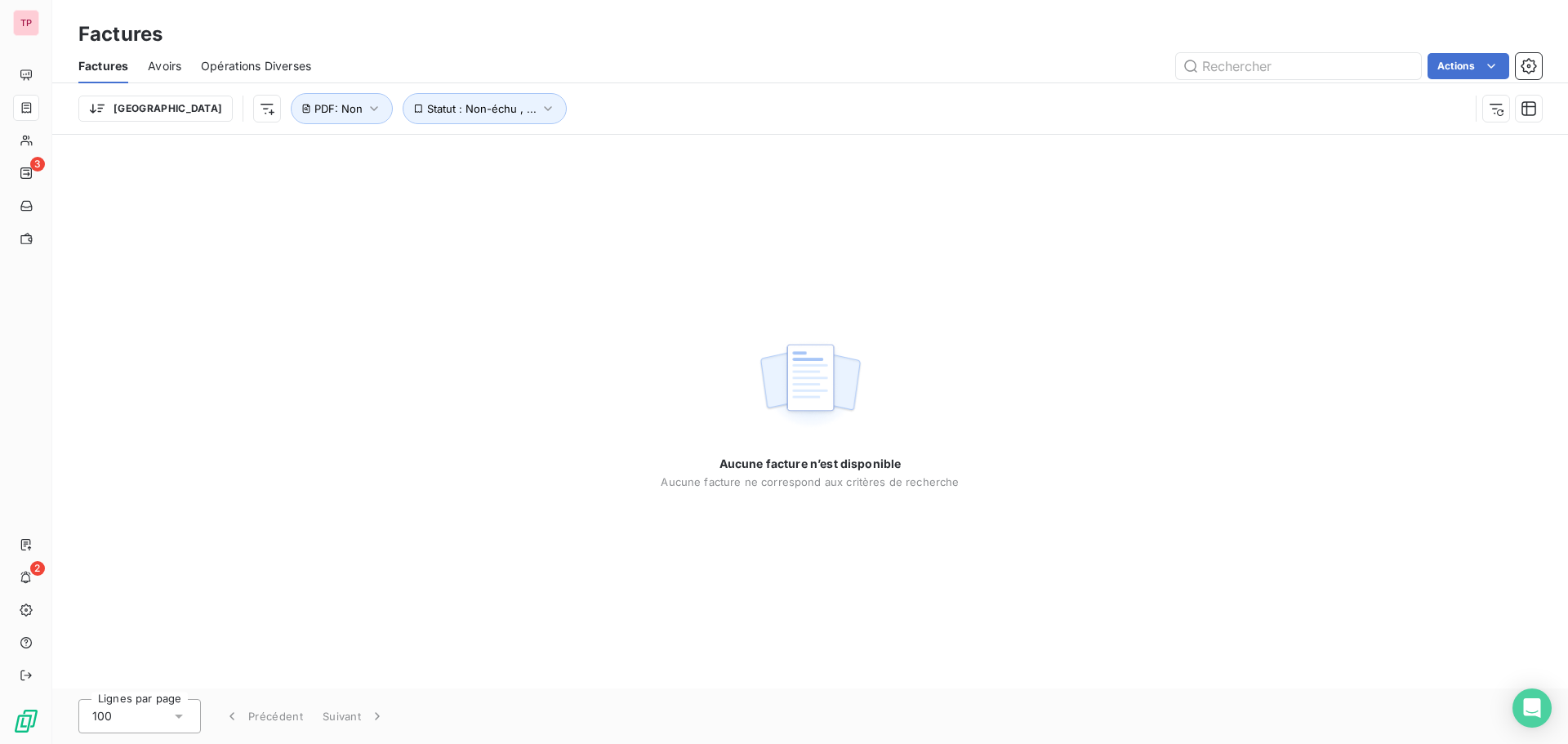
click at [172, 61] on span "Avoirs" at bounding box center [165, 66] width 34 height 16
